Goal: Information Seeking & Learning: Learn about a topic

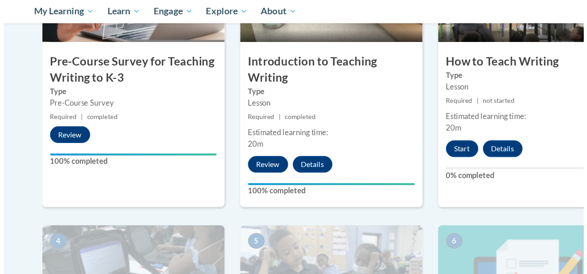
scroll to position [275, 0]
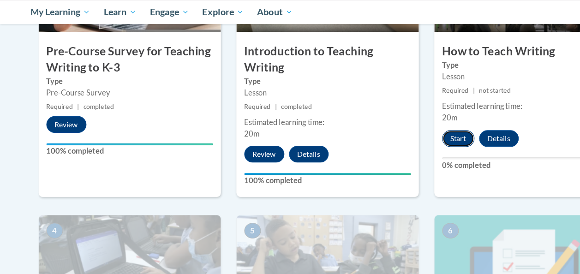
click at [405, 151] on button "Start" at bounding box center [406, 153] width 29 height 15
